Goal: Task Accomplishment & Management: Use online tool/utility

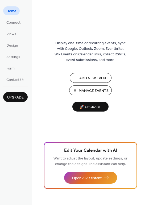
click at [90, 92] on span "Manage Events" at bounding box center [94, 91] width 30 height 6
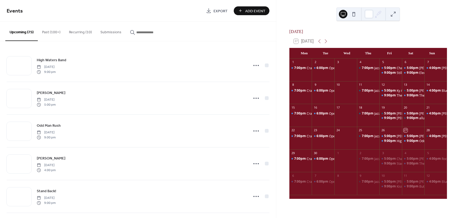
click at [146, 33] on input "button" at bounding box center [152, 33] width 32 height 6
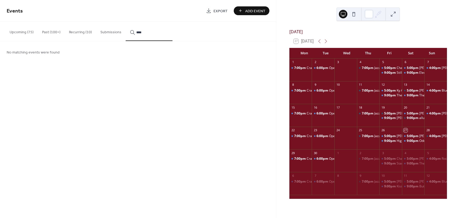
type input "****"
